Goal: Register for event/course

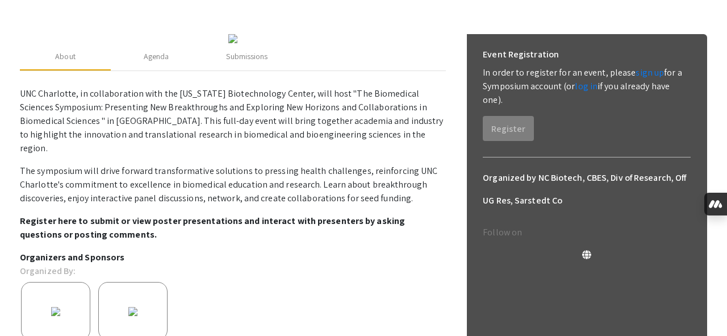
scroll to position [131, 0]
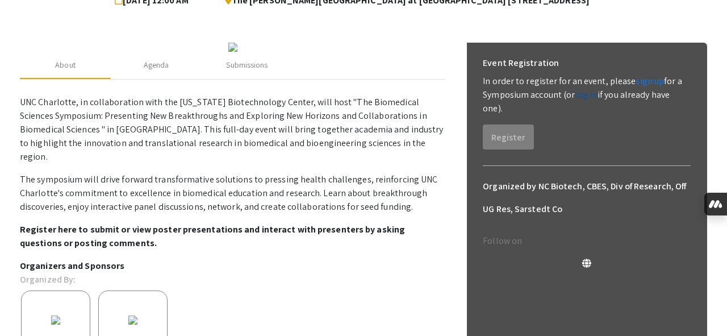
click at [589, 92] on link "log in" at bounding box center [586, 95] width 23 height 12
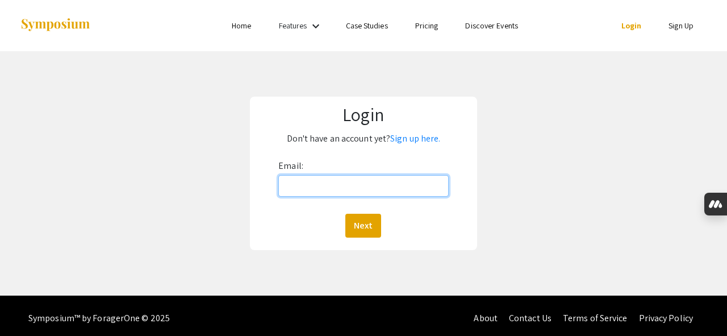
click at [367, 184] on input "Email:" at bounding box center [363, 186] width 170 height 22
type input "[PERSON_NAME][EMAIL_ADDRESS][PERSON_NAME][DOMAIN_NAME]"
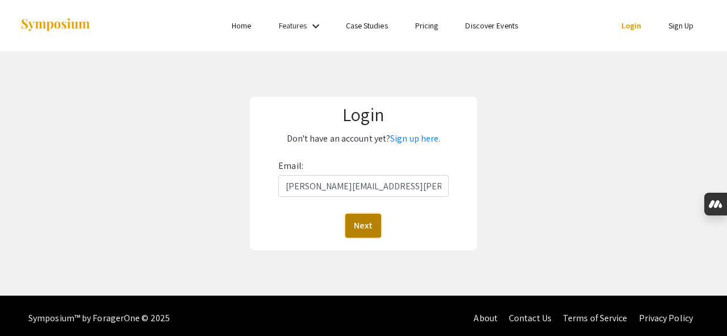
click at [363, 216] on button "Next" at bounding box center [363, 226] width 36 height 24
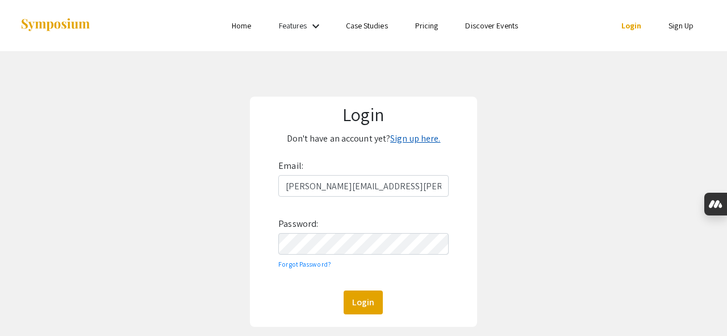
click at [422, 139] on link "Sign up here." at bounding box center [415, 138] width 50 height 12
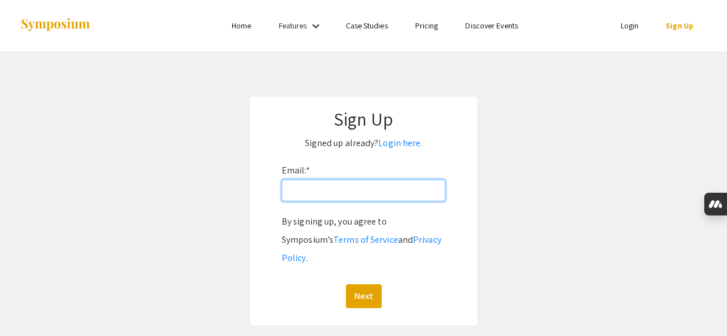
click at [344, 196] on input "Email: *" at bounding box center [364, 191] width 164 height 22
type input "[PERSON_NAME][EMAIL_ADDRESS][PERSON_NAME][DOMAIN_NAME]"
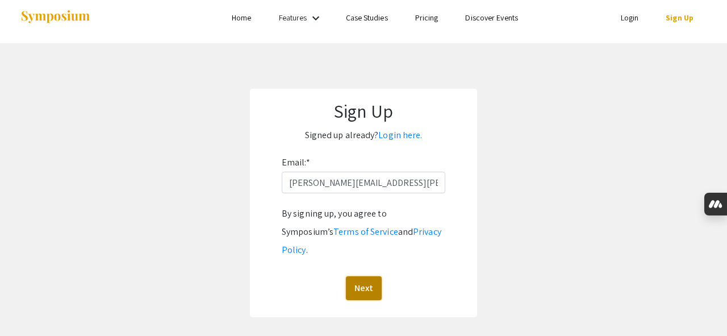
click at [363, 276] on button "Next" at bounding box center [364, 288] width 36 height 24
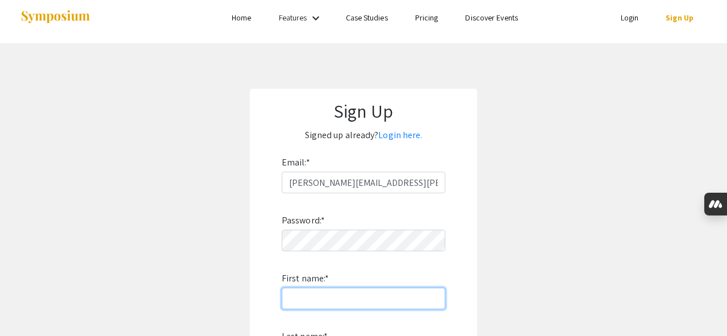
click at [374, 293] on input "First name: *" at bounding box center [364, 299] width 164 height 22
type input "[PERSON_NAME]"
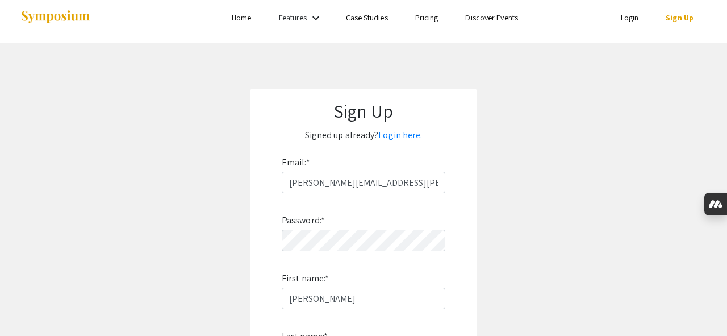
click at [320, 270] on label "First name: *" at bounding box center [305, 278] width 47 height 18
click at [320, 288] on input "[PERSON_NAME]" at bounding box center [364, 299] width 164 height 22
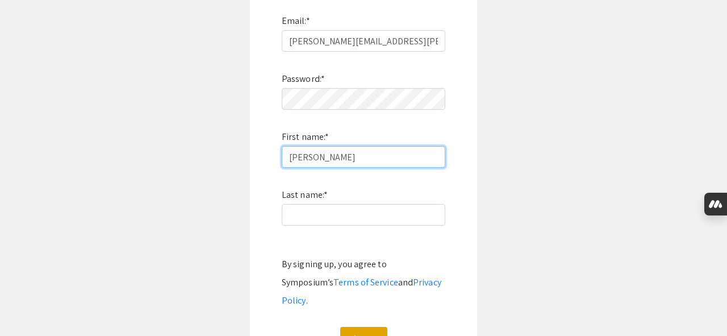
scroll to position [151, 0]
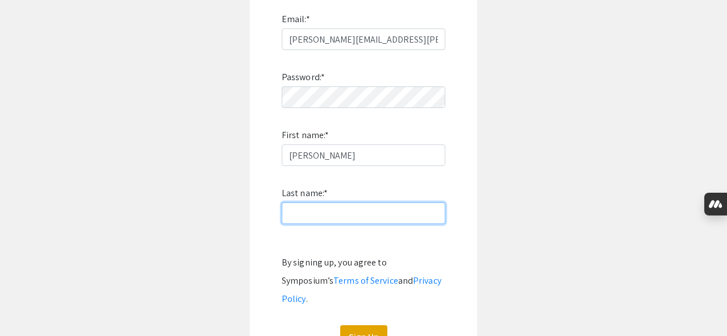
click at [310, 209] on input "Last name: *" at bounding box center [364, 213] width 164 height 22
type input "[PERSON_NAME]"
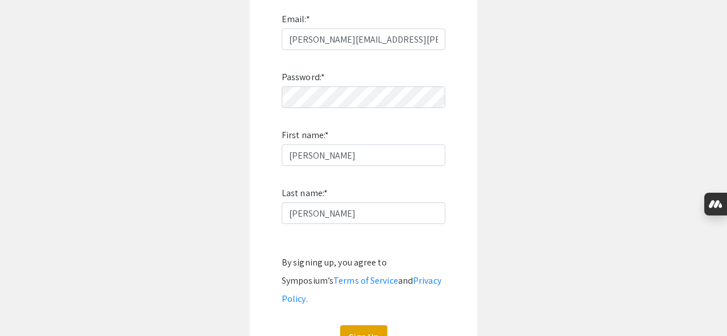
click at [289, 236] on div "Password: * First name: * [PERSON_NAME] Last name: * [PERSON_NAME] By signing u…" at bounding box center [364, 199] width 164 height 299
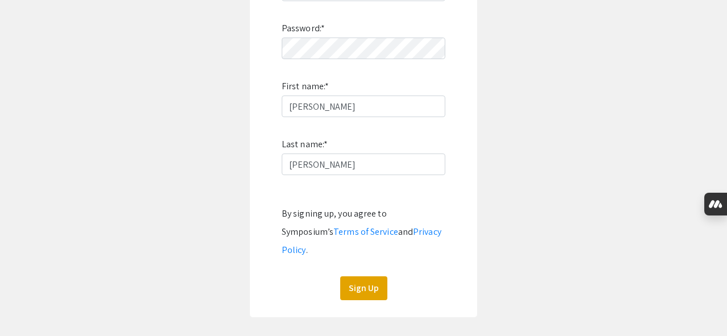
scroll to position [214, 0]
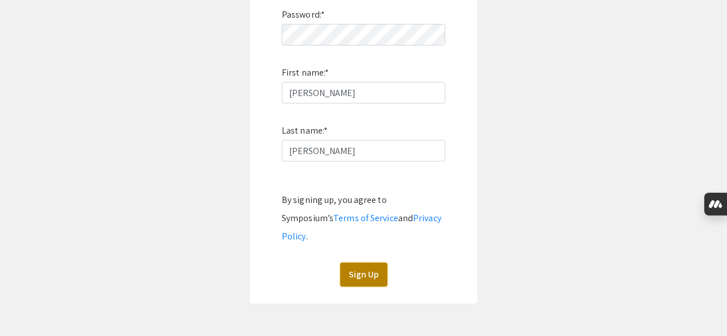
click at [380, 263] on button "Sign Up" at bounding box center [363, 275] width 47 height 24
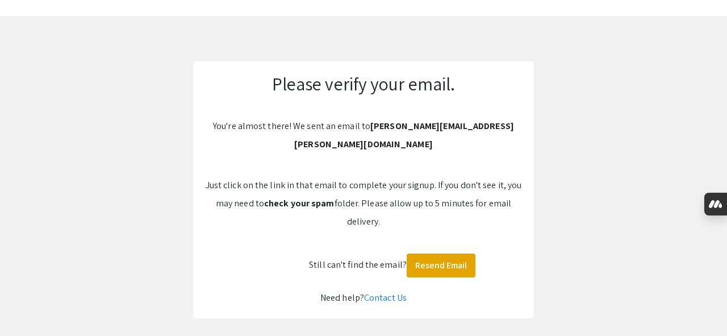
scroll to position [34, 0]
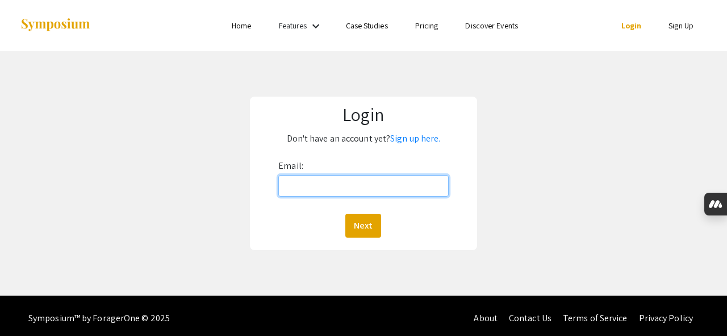
click at [377, 186] on input "Email:" at bounding box center [363, 186] width 170 height 22
type input "suruchi.poddar@advocatehealth.org"
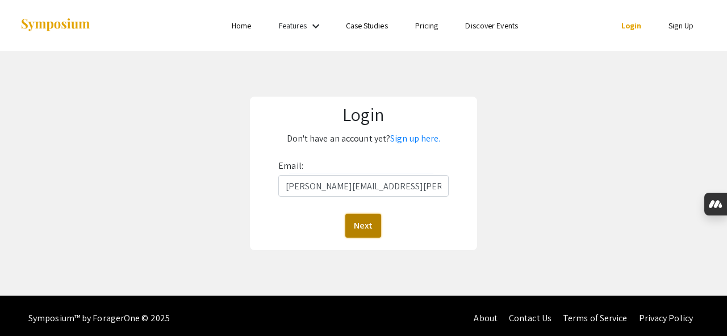
click at [367, 229] on button "Next" at bounding box center [363, 226] width 36 height 24
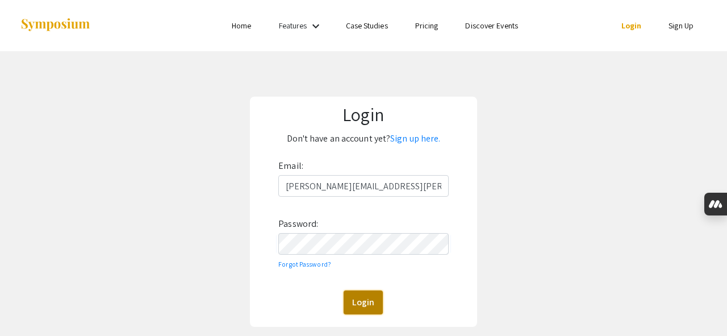
click at [361, 304] on button "Login" at bounding box center [363, 302] width 39 height 24
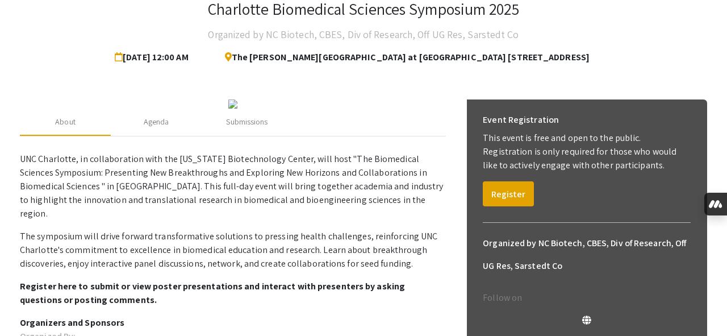
scroll to position [83, 0]
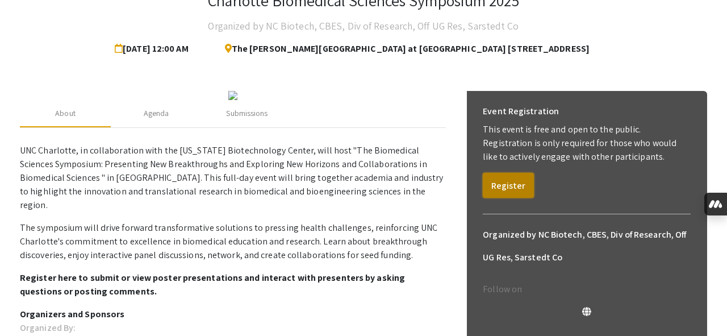
click at [506, 185] on button "Register" at bounding box center [508, 185] width 51 height 25
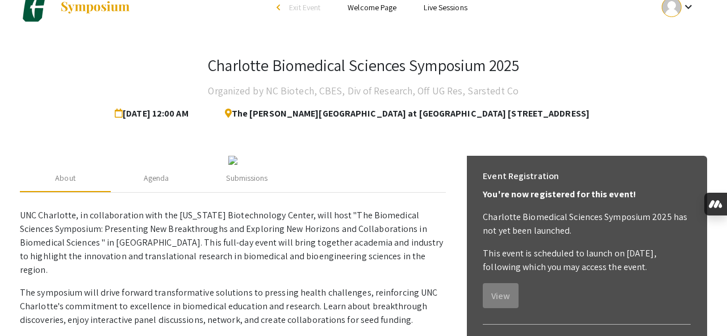
scroll to position [0, 0]
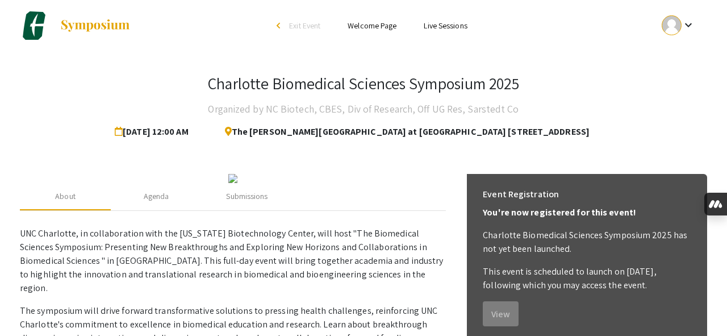
click at [686, 24] on mat-icon "keyboard_arrow_down" at bounding box center [689, 25] width 14 height 14
click at [674, 81] on button "My Submissions" at bounding box center [685, 83] width 70 height 27
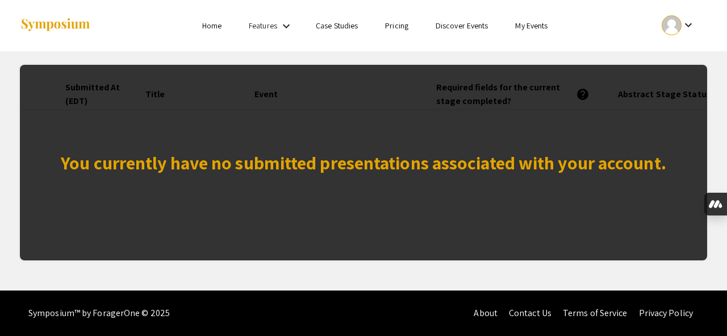
click at [666, 22] on div at bounding box center [672, 25] width 20 height 20
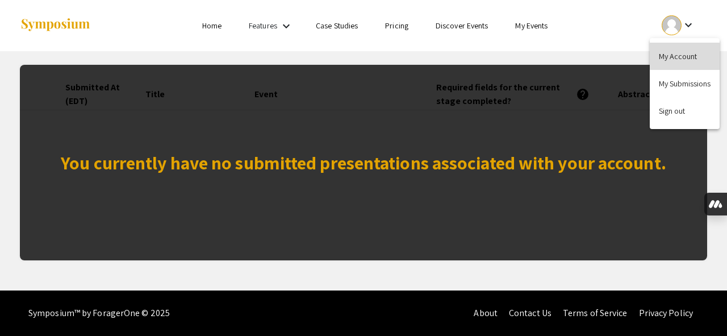
click at [671, 64] on button "My Account" at bounding box center [685, 56] width 70 height 27
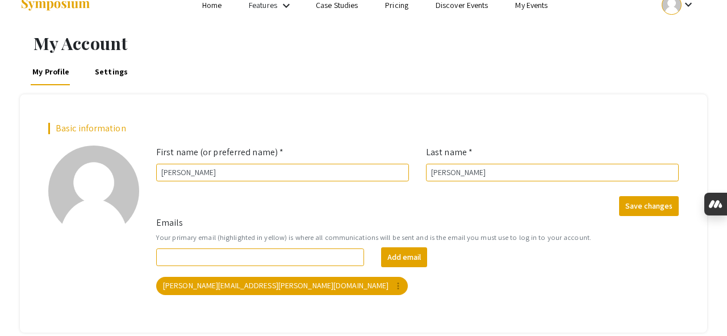
scroll to position [79, 0]
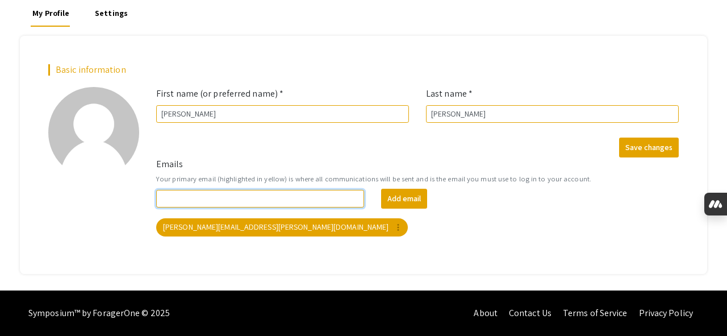
click at [306, 194] on input "Emails" at bounding box center [260, 199] width 208 height 18
click at [408, 239] on div "Emails Your primary email (highlighted in yellow) is where all communications w…" at bounding box center [418, 201] width 540 height 88
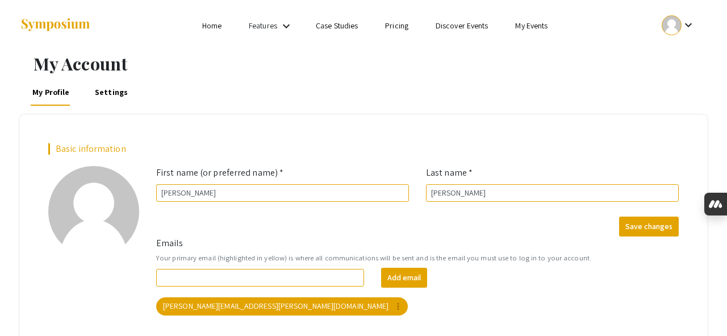
click at [267, 30] on link "Features" at bounding box center [263, 25] width 28 height 10
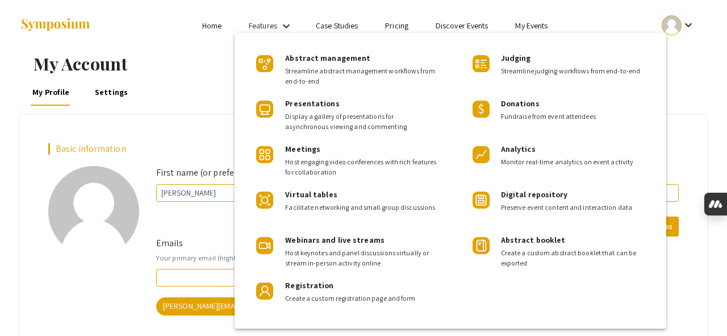
click at [210, 28] on div at bounding box center [363, 168] width 727 height 336
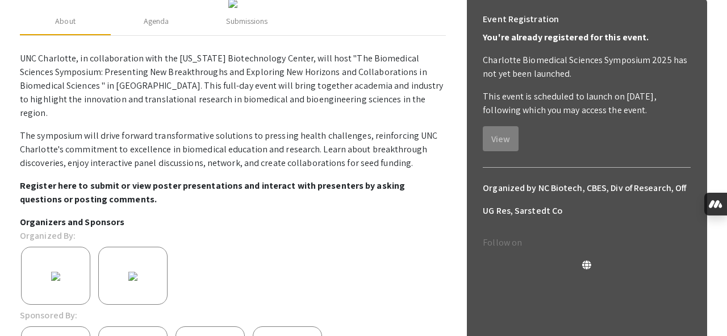
scroll to position [180, 0]
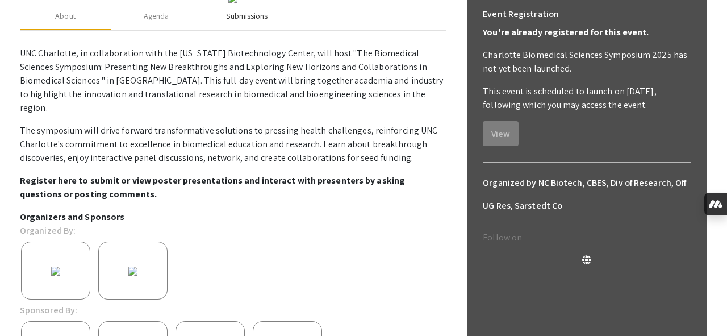
click at [254, 22] on div "Submissions" at bounding box center [246, 16] width 41 height 12
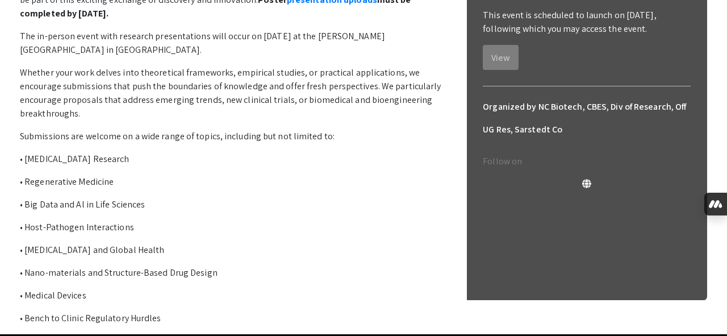
scroll to position [251, 0]
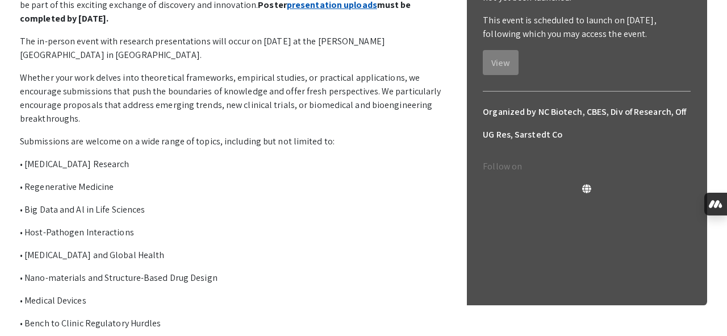
click at [287, 11] on link "presentation uploads" at bounding box center [332, 5] width 90 height 12
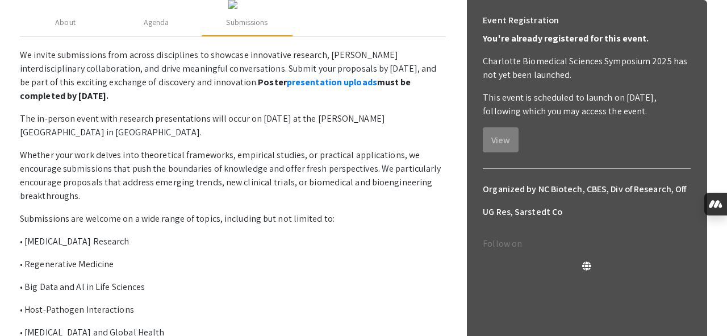
scroll to position [172, 0]
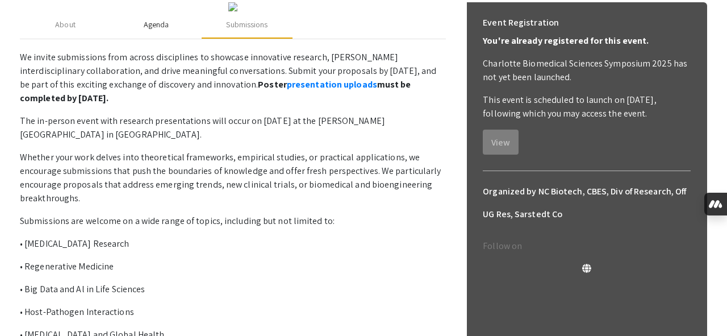
click at [164, 39] on div "Agenda" at bounding box center [156, 24] width 91 height 27
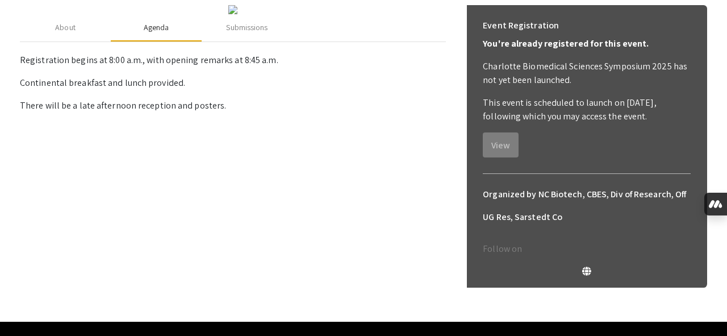
scroll to position [157, 0]
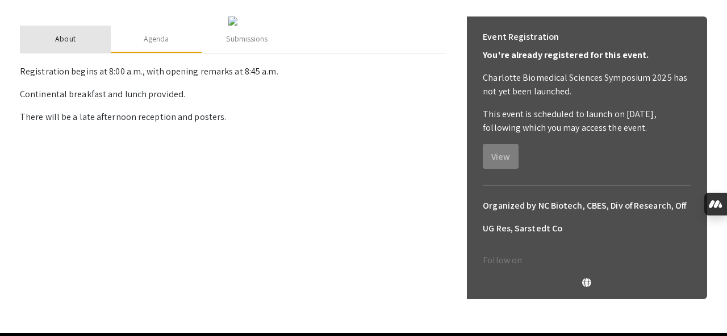
click at [65, 45] on div "About" at bounding box center [65, 39] width 20 height 12
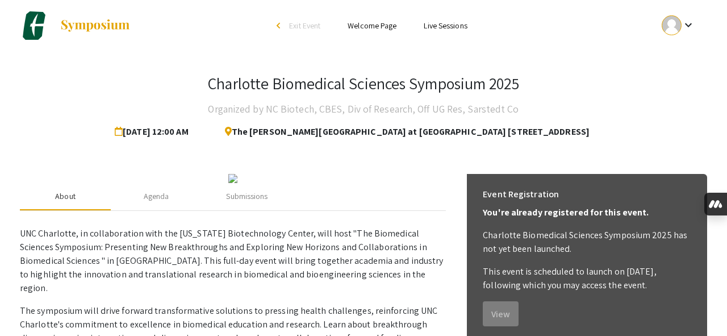
scroll to position [0, 0]
click at [378, 28] on link "Welcome Page" at bounding box center [372, 25] width 49 height 10
click at [443, 18] on ul "Skip navigation arrow_back_ios Exit Event Welcome Page Live Sessions" at bounding box center [363, 25] width 227 height 51
click at [443, 22] on link "Live Sessions" at bounding box center [445, 25] width 43 height 10
click at [279, 24] on div "arrow_back_ios" at bounding box center [280, 25] width 7 height 7
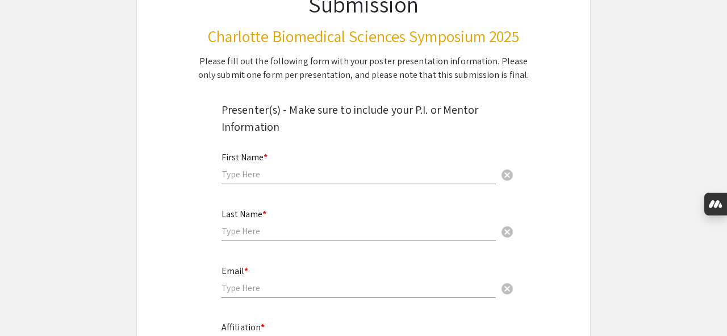
scroll to position [127, 0]
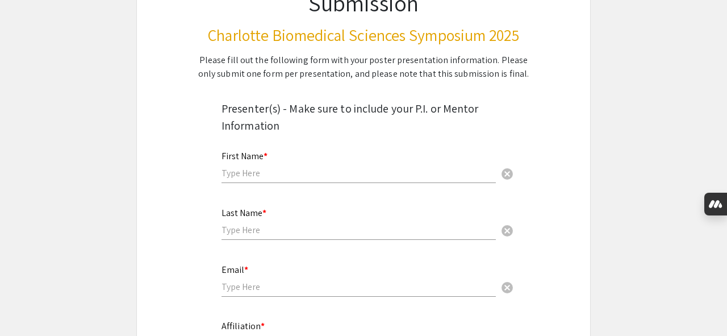
click at [318, 174] on input "text" at bounding box center [359, 173] width 274 height 12
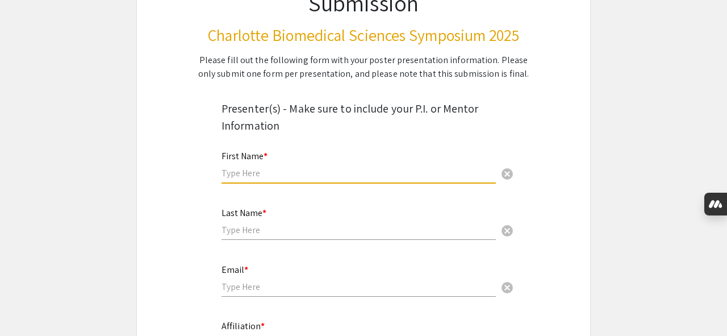
type input "Suruchi"
type input "Poddar"
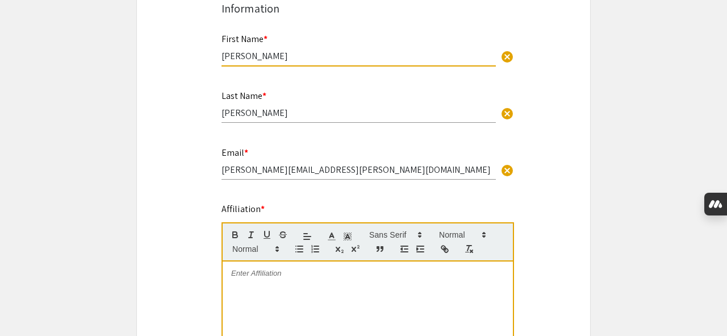
scroll to position [245, 0]
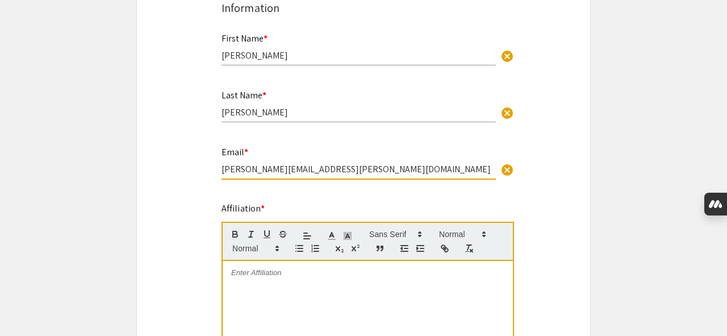
drag, startPoint x: 328, startPoint y: 172, endPoint x: 289, endPoint y: 172, distance: 39.8
click at [289, 172] on input "[PERSON_NAME][EMAIL_ADDRESS][PERSON_NAME][DOMAIN_NAME]" at bounding box center [359, 169] width 274 height 12
type input "[PERSON_NAME][EMAIL_ADDRESS][PERSON_NAME][DOMAIN_NAME]"
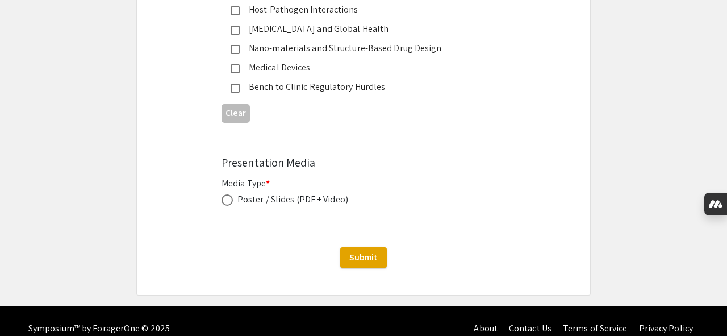
scroll to position [1495, 0]
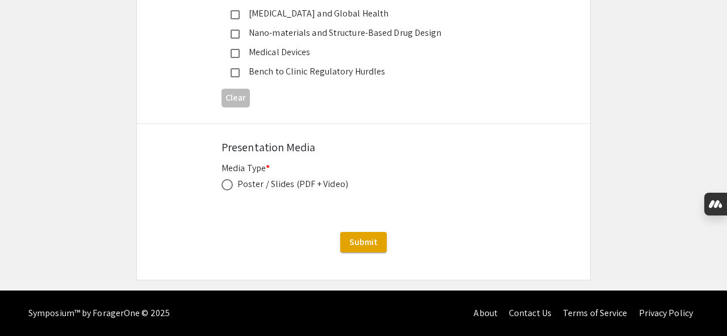
click at [229, 182] on span at bounding box center [227, 184] width 11 height 11
click at [229, 182] on input "radio" at bounding box center [227, 184] width 11 height 11
radio input "true"
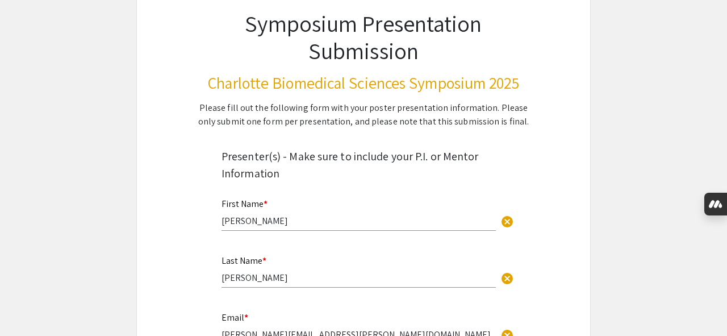
scroll to position [0, 0]
